Goal: Information Seeking & Learning: Learn about a topic

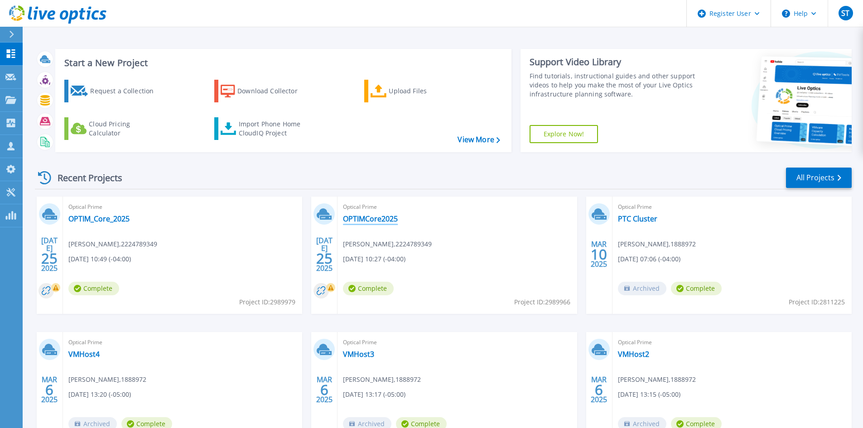
click at [369, 221] on link "OPTIMCore2025" at bounding box center [370, 218] width 55 height 9
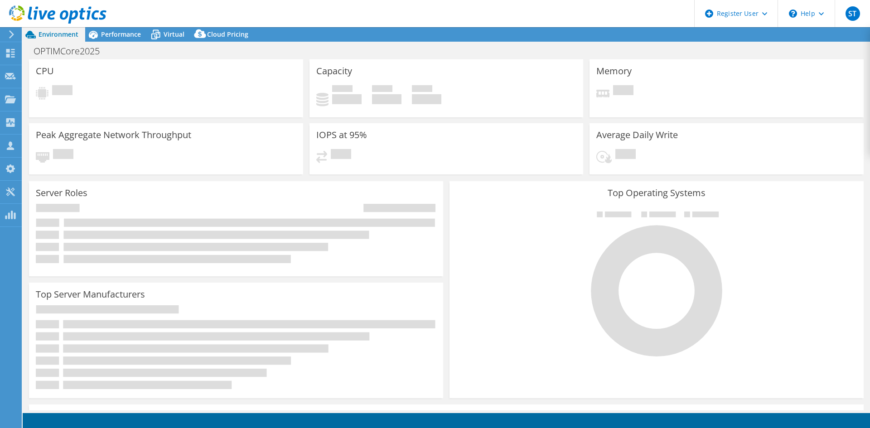
select select "USD"
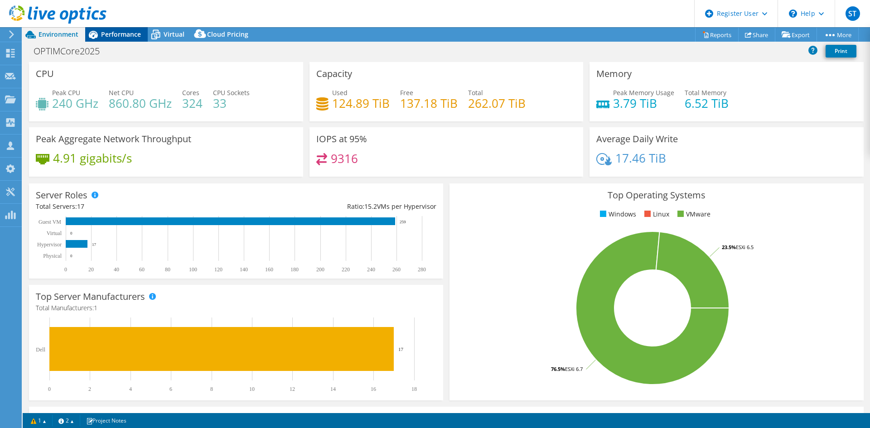
click at [119, 35] on span "Performance" at bounding box center [121, 34] width 40 height 9
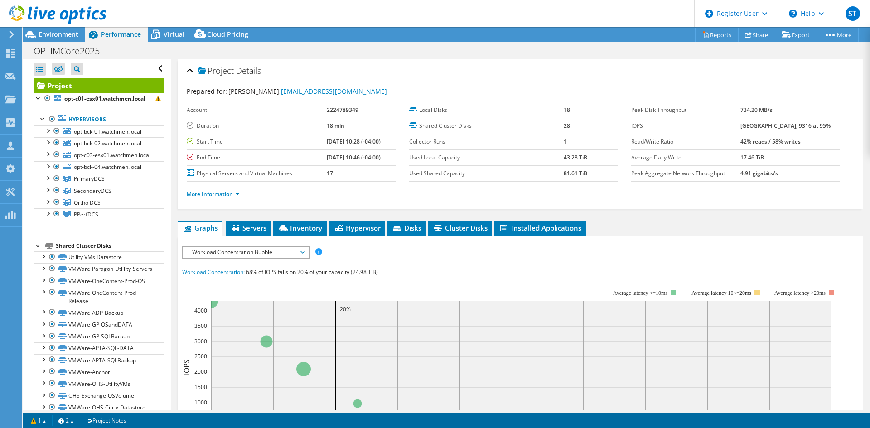
click at [37, 11] on icon at bounding box center [57, 14] width 97 height 19
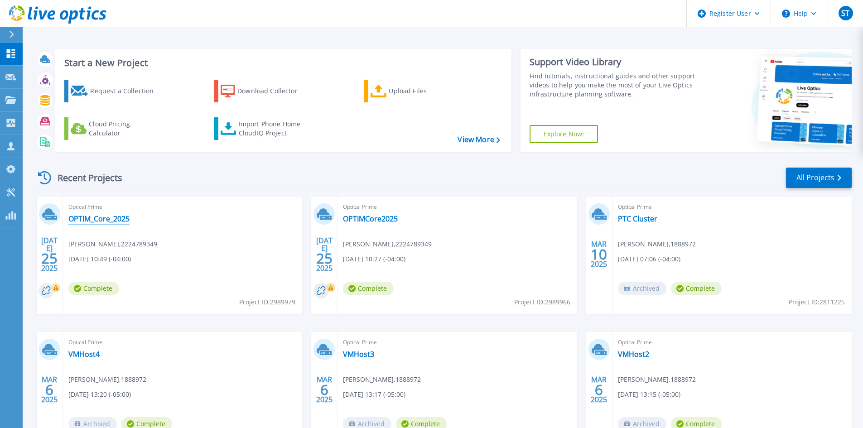
click at [118, 220] on link "OPTIM_Core_2025" at bounding box center [98, 218] width 61 height 9
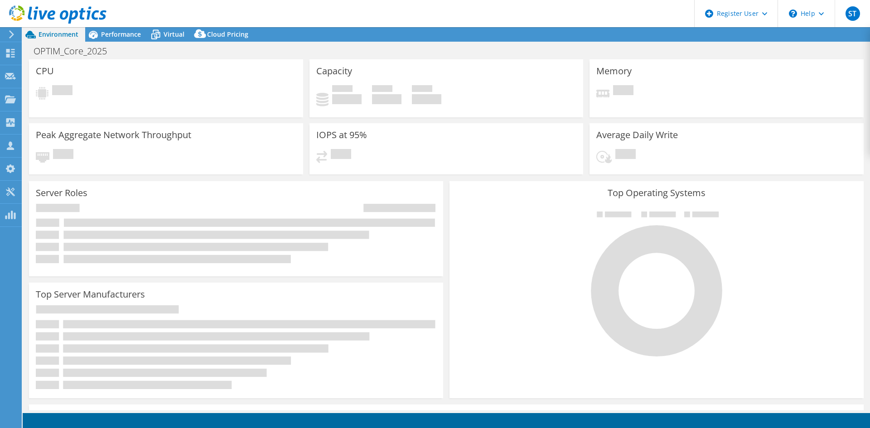
select select "USD"
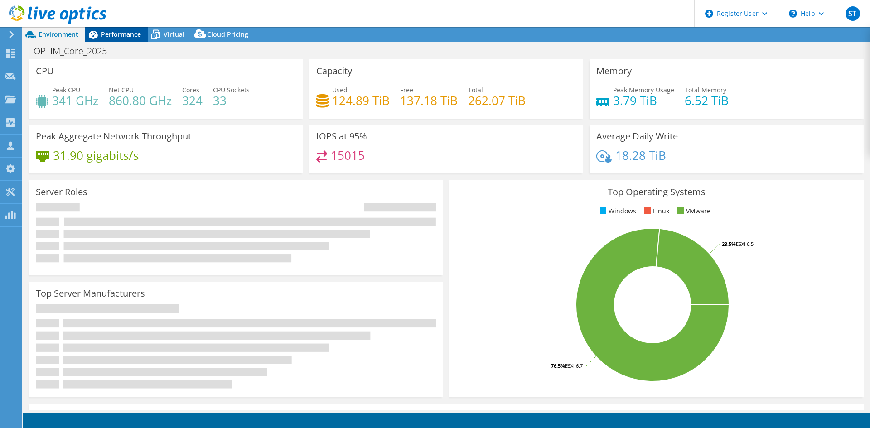
click at [116, 37] on span "Performance" at bounding box center [121, 34] width 40 height 9
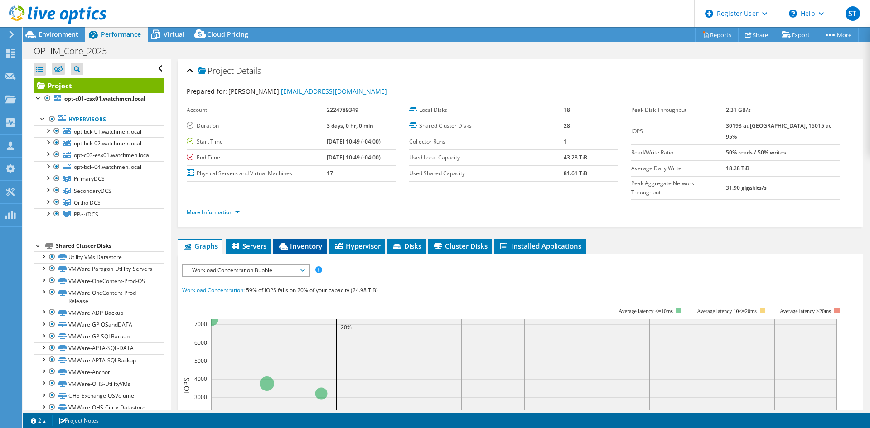
click at [303, 242] on span "Inventory" at bounding box center [300, 246] width 44 height 9
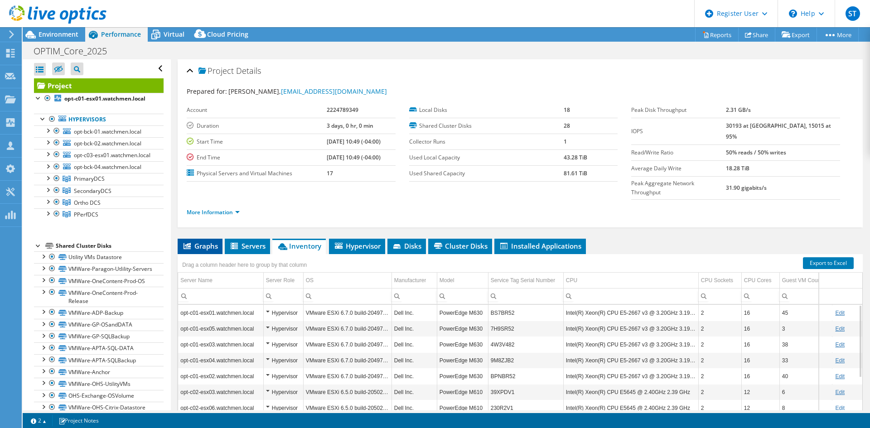
click at [210, 242] on span "Graphs" at bounding box center [200, 246] width 36 height 9
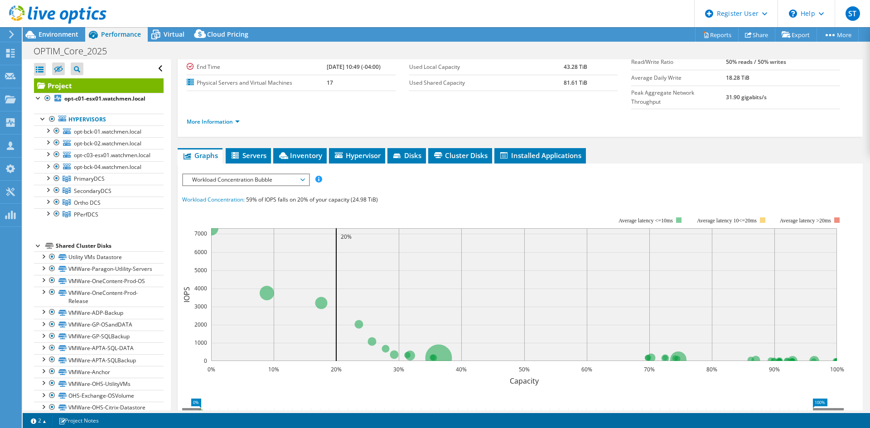
click at [262, 151] on span "Servers" at bounding box center [248, 155] width 36 height 9
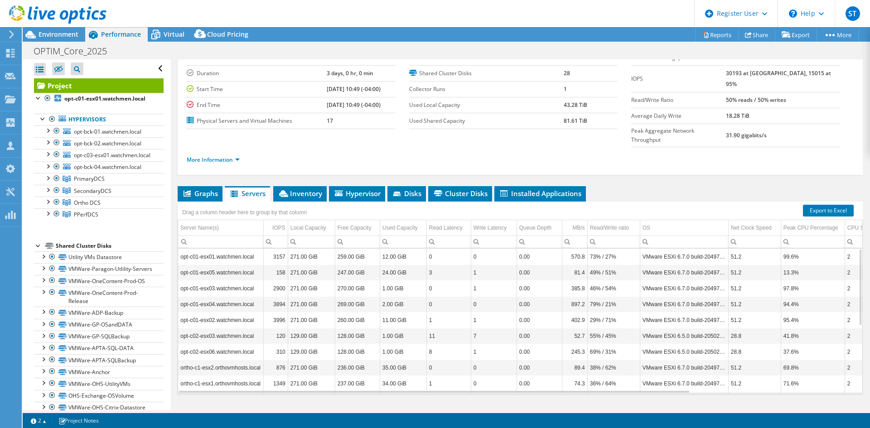
click at [203, 189] on span "Graphs" at bounding box center [200, 193] width 36 height 9
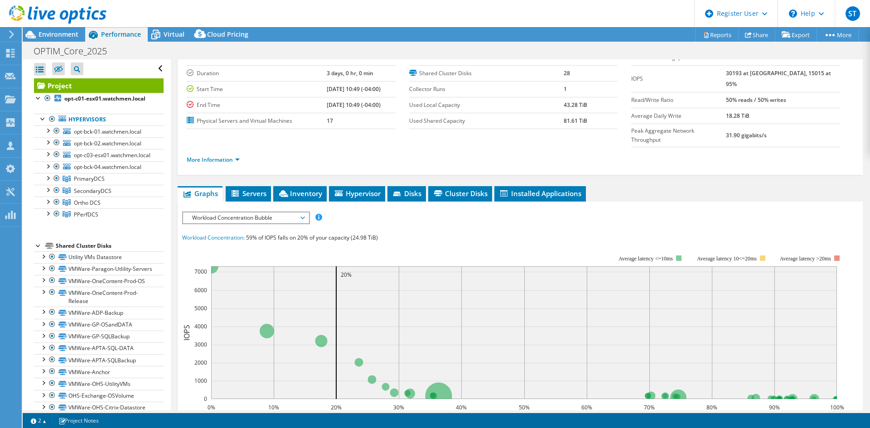
scroll to position [91, 0]
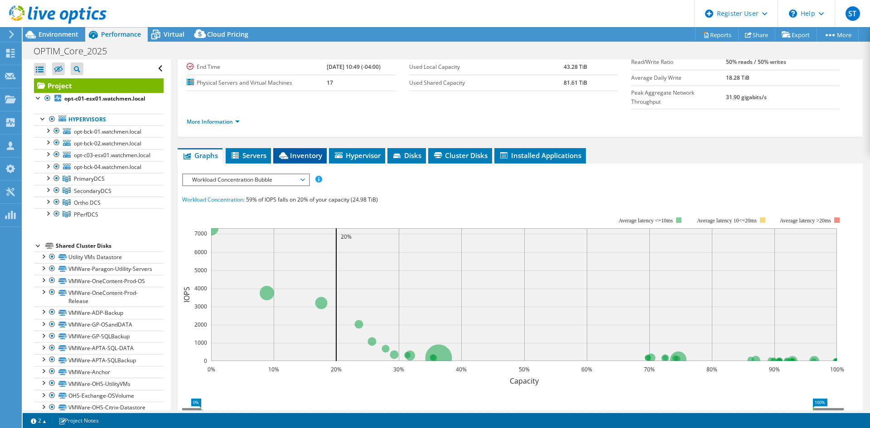
click at [302, 151] on span "Inventory" at bounding box center [300, 155] width 44 height 9
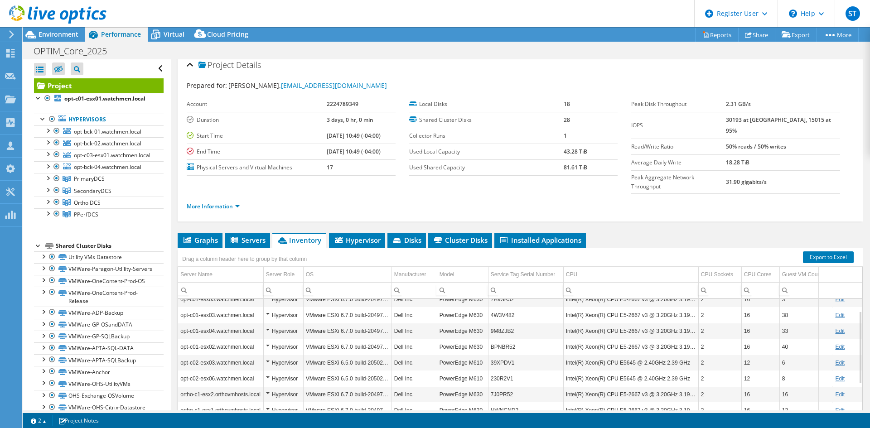
scroll to position [0, 0]
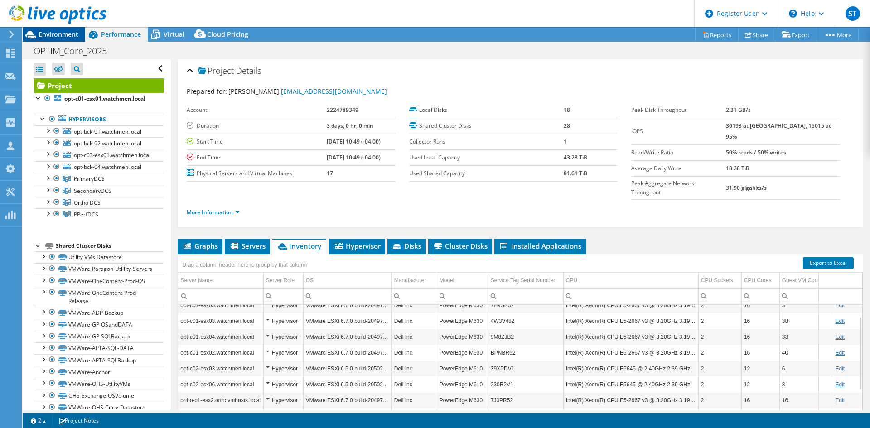
click at [54, 37] on span "Environment" at bounding box center [59, 34] width 40 height 9
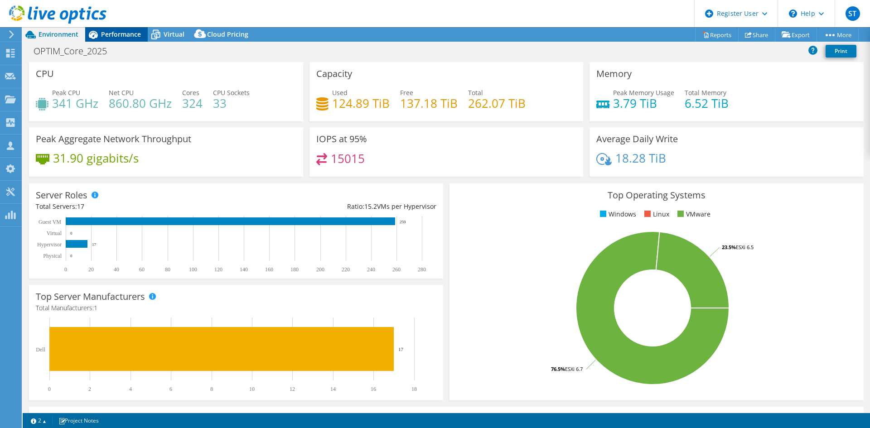
click at [126, 37] on span "Performance" at bounding box center [121, 34] width 40 height 9
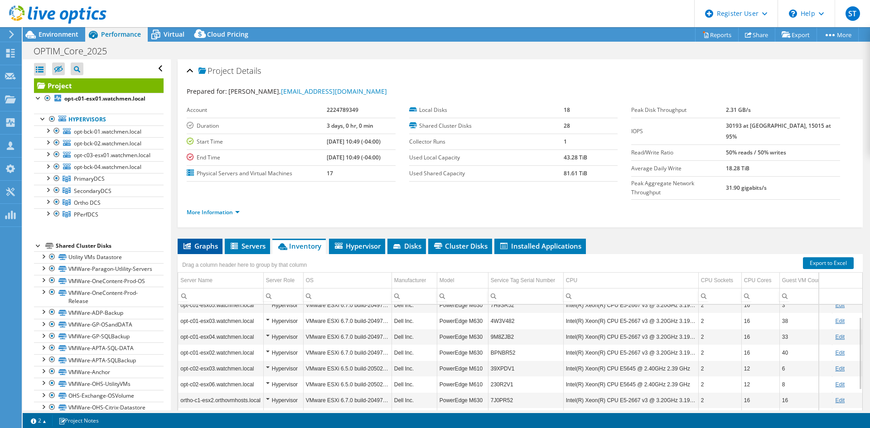
click at [203, 242] on span "Graphs" at bounding box center [200, 246] width 36 height 9
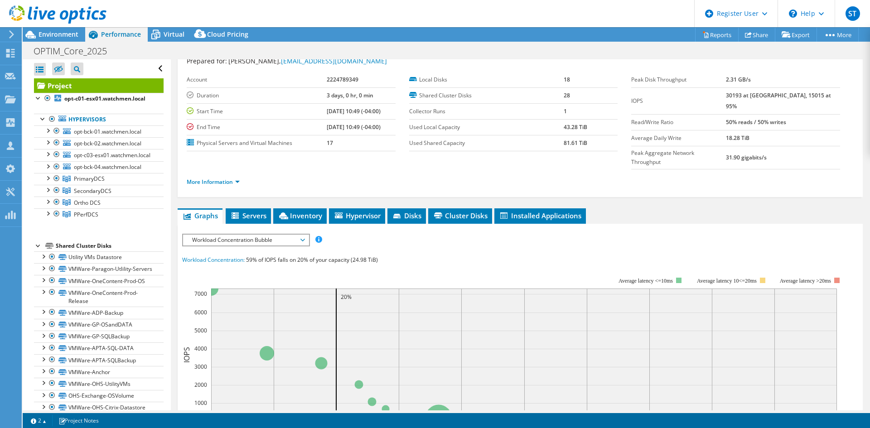
scroll to position [45, 0]
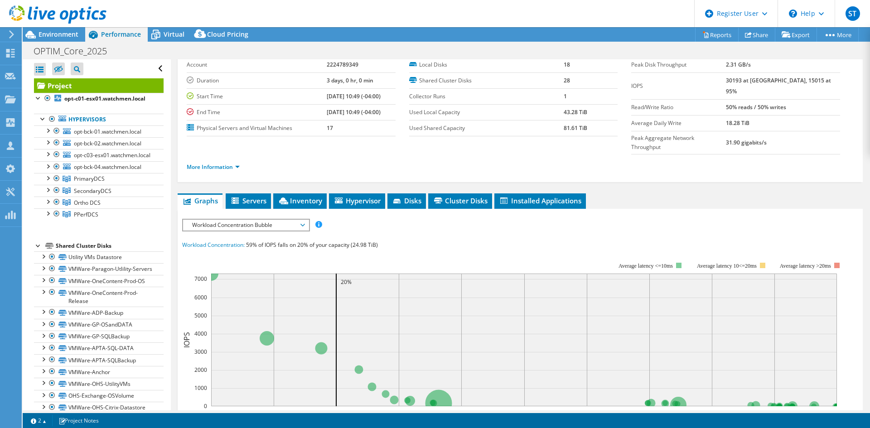
click at [249, 220] on span "Workload Concentration Bubble" at bounding box center [246, 225] width 116 height 11
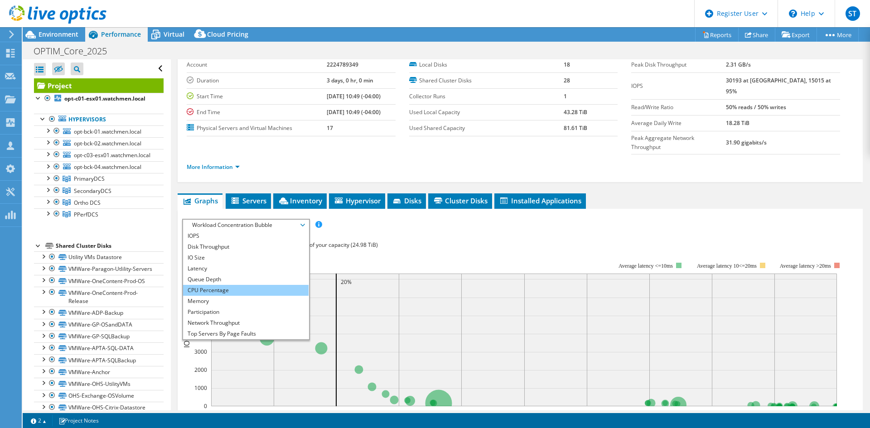
click at [230, 285] on li "CPU Percentage" at bounding box center [246, 290] width 126 height 11
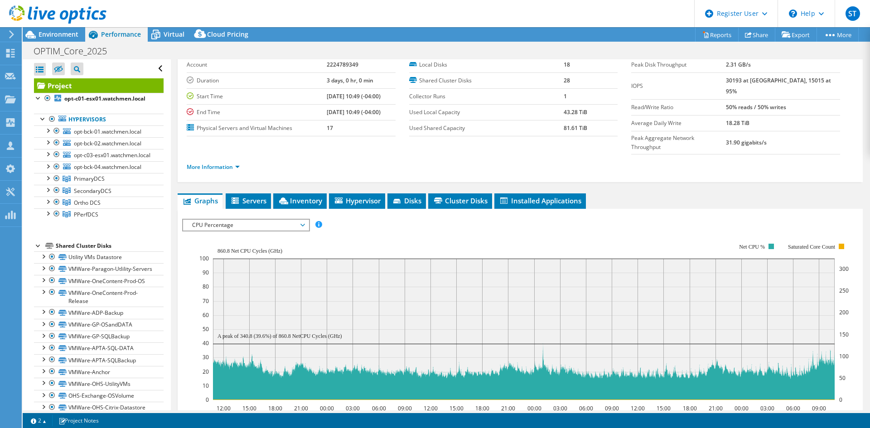
click at [353, 231] on rect at bounding box center [523, 321] width 649 height 181
click at [254, 196] on span "Servers" at bounding box center [248, 200] width 36 height 9
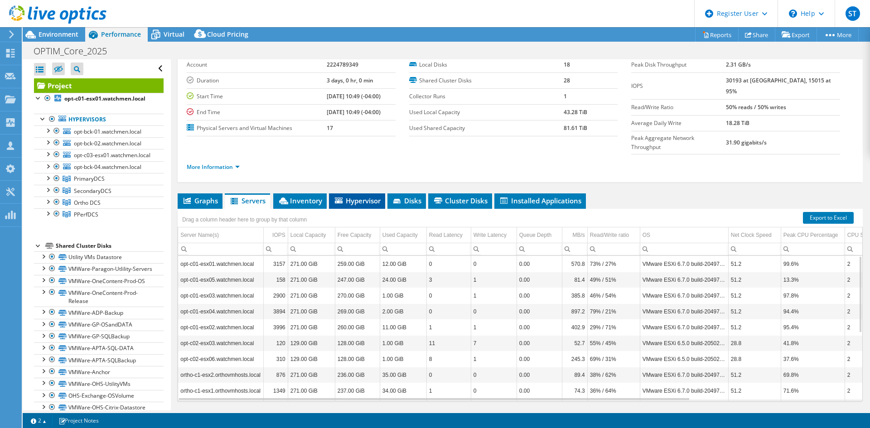
click at [362, 196] on span "Hypervisor" at bounding box center [357, 200] width 47 height 9
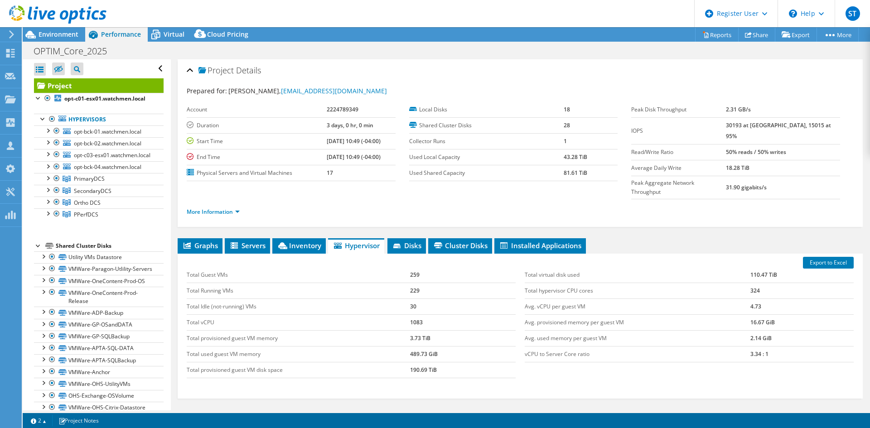
scroll to position [0, 0]
click at [349, 54] on div "OPTIM_Core_2025 Print" at bounding box center [446, 51] width 847 height 17
click at [237, 239] on li "Servers" at bounding box center [247, 246] width 45 height 15
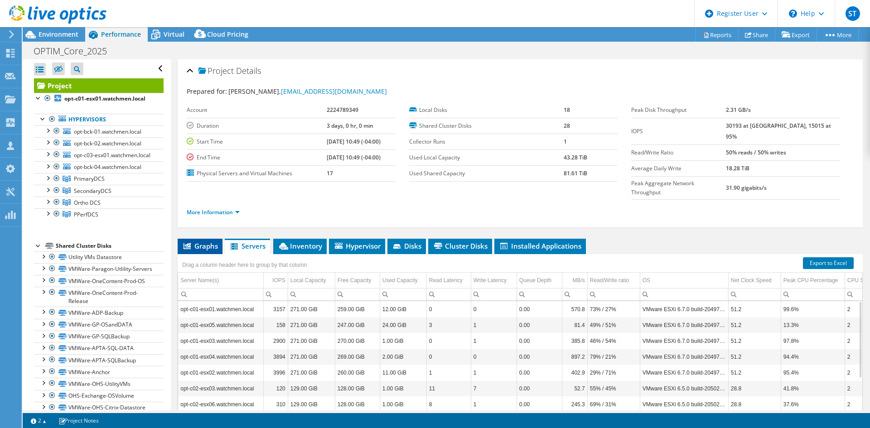
click at [209, 239] on li "Graphs" at bounding box center [200, 246] width 45 height 15
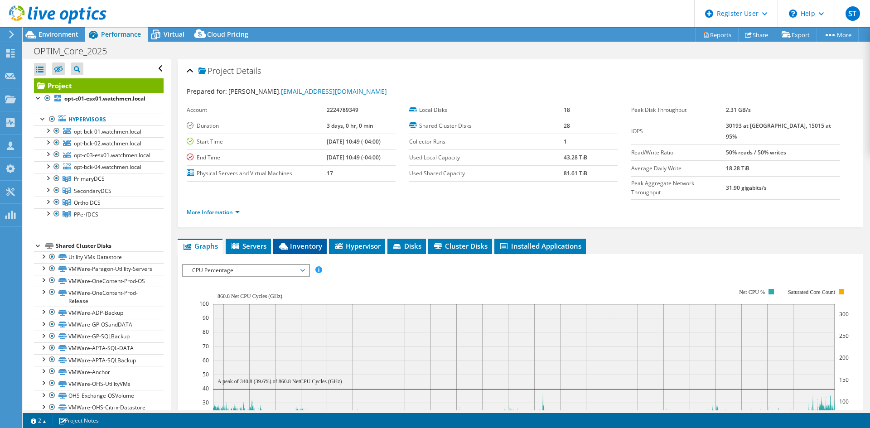
click at [313, 242] on span "Inventory" at bounding box center [300, 246] width 44 height 9
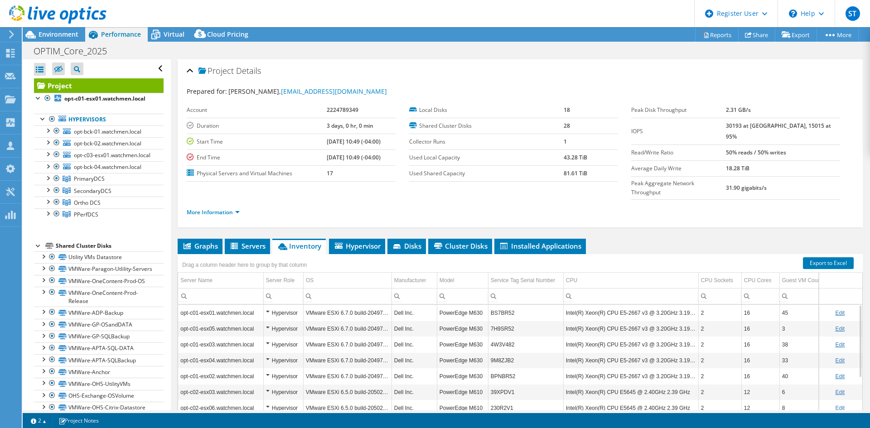
click at [255, 9] on header "ST Dell User [PERSON_NAME] [PERSON_NAME][EMAIL_ADDRESS][DOMAIN_NAME] Dell My Pr…" at bounding box center [435, 13] width 870 height 27
